Goal: Check status

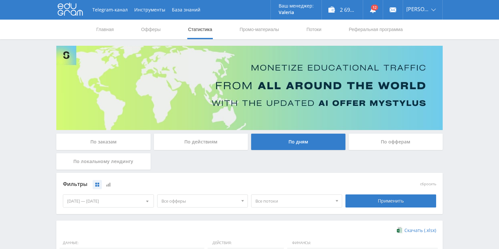
scroll to position [178, 0]
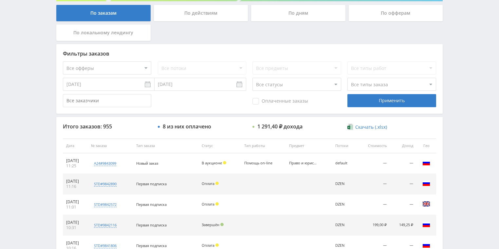
scroll to position [209, 0]
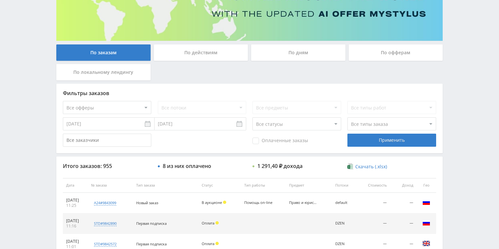
click at [193, 59] on div "По действиям" at bounding box center [201, 52] width 94 height 16
click at [0, 0] on input "По действиям" at bounding box center [0, 0] width 0 height 0
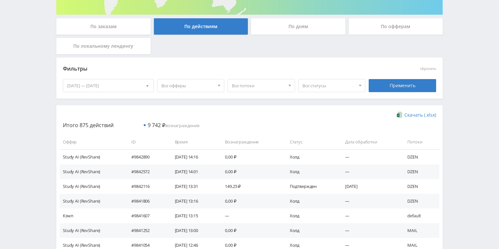
click at [276, 31] on div "По дням" at bounding box center [298, 26] width 94 height 16
click at [0, 0] on input "По дням" at bounding box center [0, 0] width 0 height 0
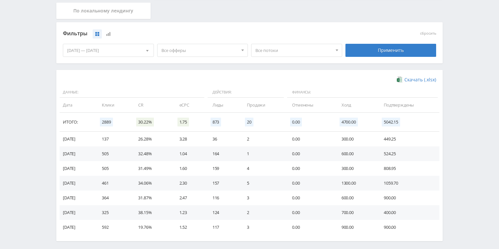
scroll to position [142, 0]
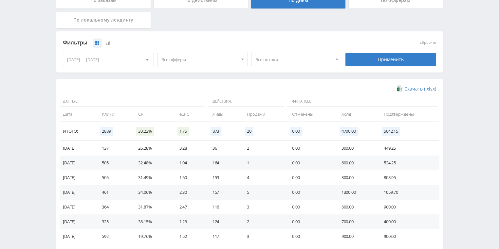
drag, startPoint x: 208, startPoint y: 54, endPoint x: 231, endPoint y: 38, distance: 28.0
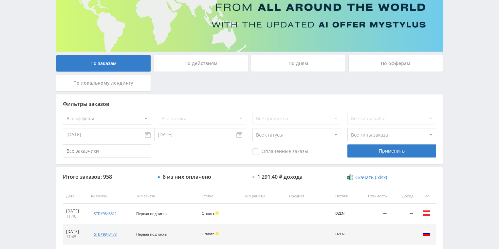
click at [202, 67] on div "По действиям" at bounding box center [201, 63] width 94 height 16
click at [0, 0] on input "По действиям" at bounding box center [0, 0] width 0 height 0
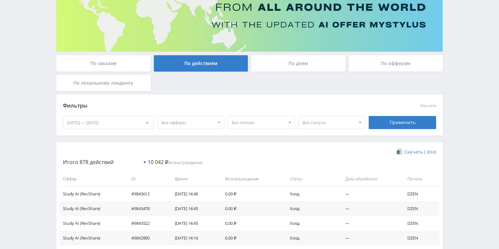
scroll to position [52, 0]
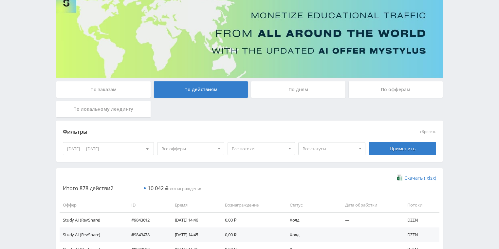
drag, startPoint x: 283, startPoint y: 88, endPoint x: 280, endPoint y: 96, distance: 7.7
click at [283, 89] on div "По дням" at bounding box center [298, 89] width 94 height 16
click at [0, 0] on input "По дням" at bounding box center [0, 0] width 0 height 0
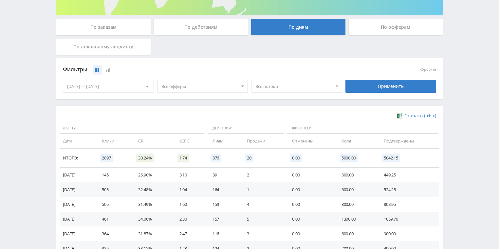
scroll to position [131, 0]
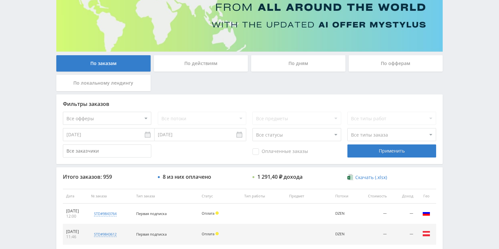
click at [190, 66] on div "По действиям" at bounding box center [201, 63] width 94 height 16
click at [0, 0] on input "По действиям" at bounding box center [0, 0] width 0 height 0
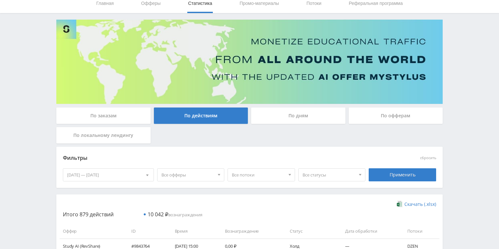
click at [284, 115] on div "По дням" at bounding box center [298, 116] width 94 height 16
click at [0, 0] on input "По дням" at bounding box center [0, 0] width 0 height 0
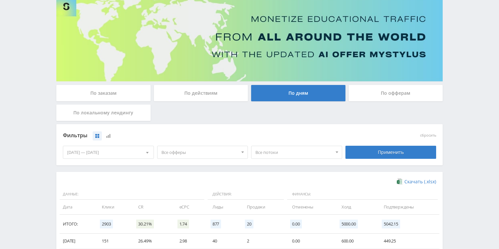
scroll to position [105, 0]
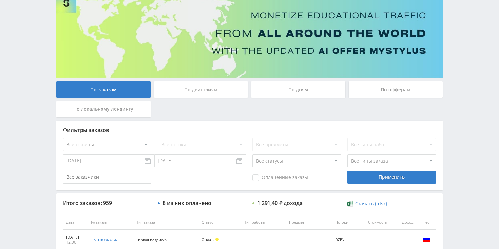
scroll to position [52, 0]
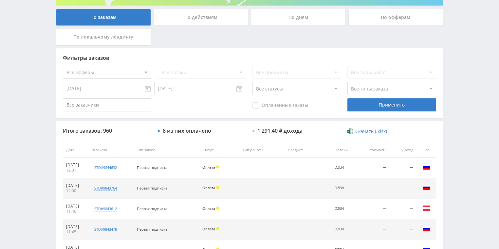
scroll to position [52, 0]
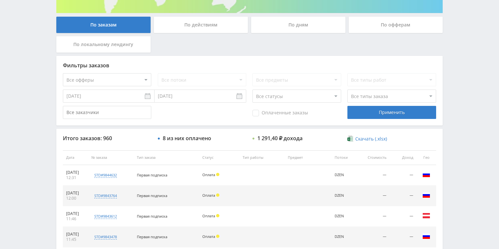
scroll to position [131, 0]
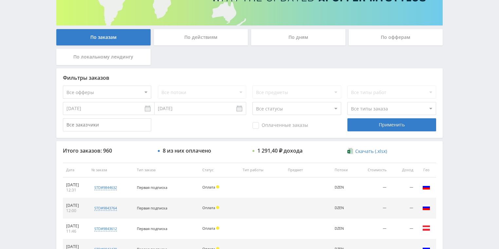
click at [200, 39] on div "По действиям" at bounding box center [201, 37] width 94 height 16
click at [0, 0] on input "По действиям" at bounding box center [0, 0] width 0 height 0
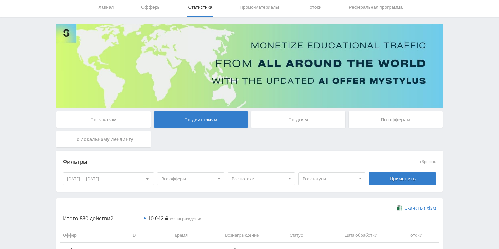
scroll to position [0, 0]
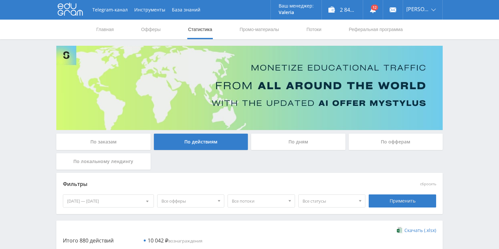
click at [296, 141] on div "По дням" at bounding box center [298, 142] width 94 height 16
click at [0, 0] on input "По дням" at bounding box center [0, 0] width 0 height 0
